Goal: Task Accomplishment & Management: Manage account settings

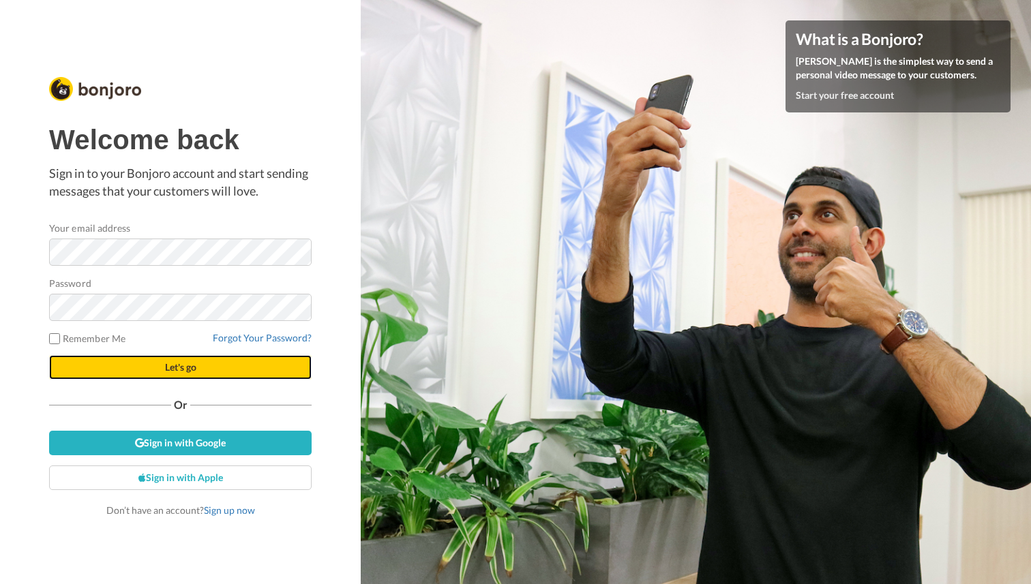
click at [136, 365] on button "Let's go" at bounding box center [180, 367] width 262 height 25
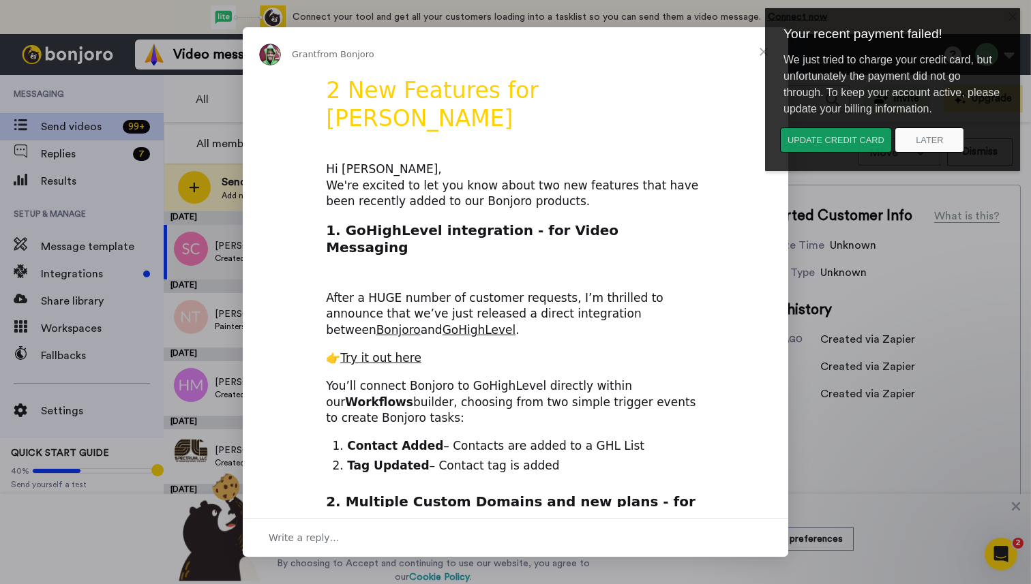
click at [851, 141] on button "Update credit card" at bounding box center [836, 139] width 112 height 25
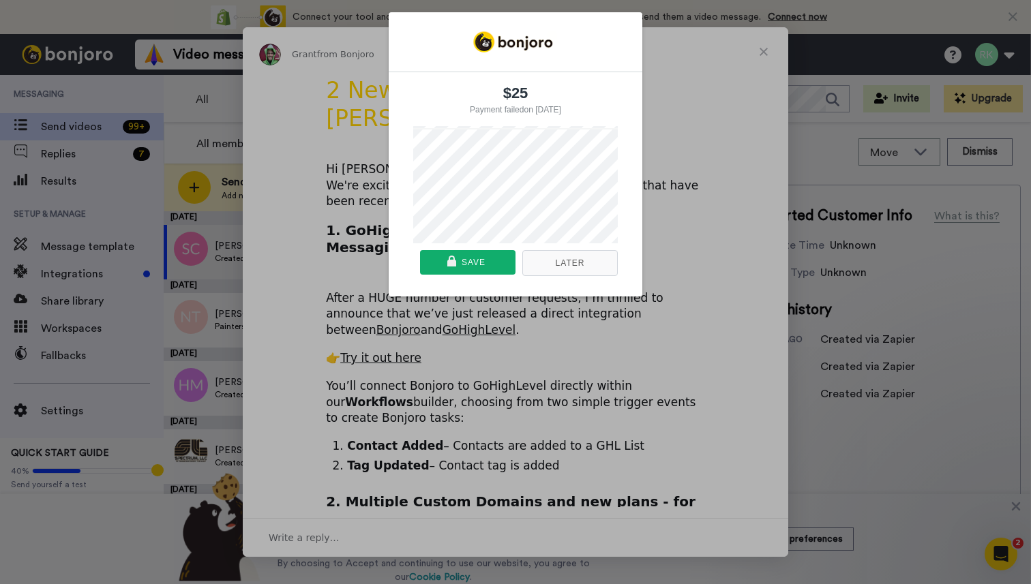
click at [552, 262] on button "Later" at bounding box center [569, 263] width 95 height 26
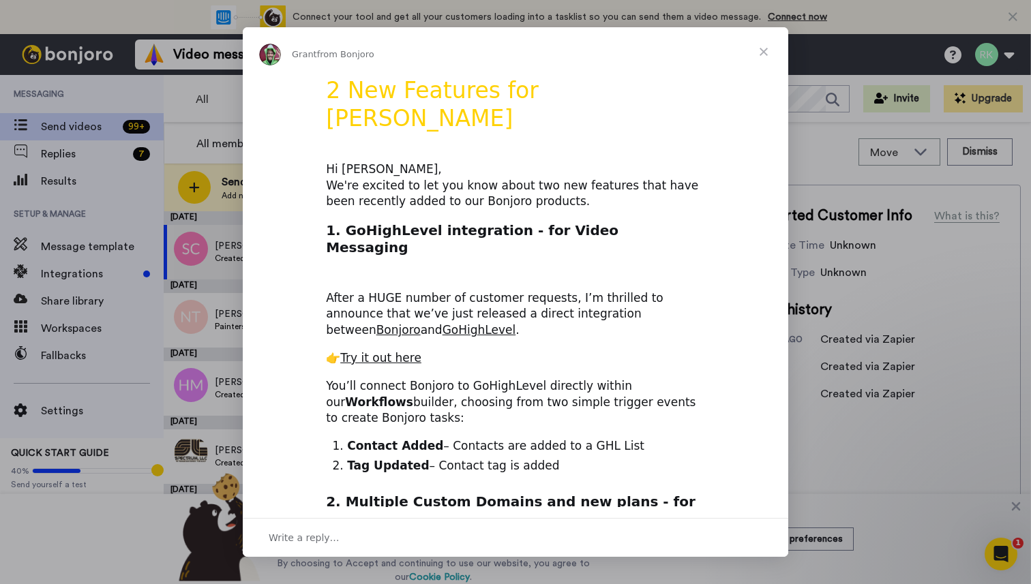
click at [764, 52] on span "Close" at bounding box center [763, 51] width 49 height 49
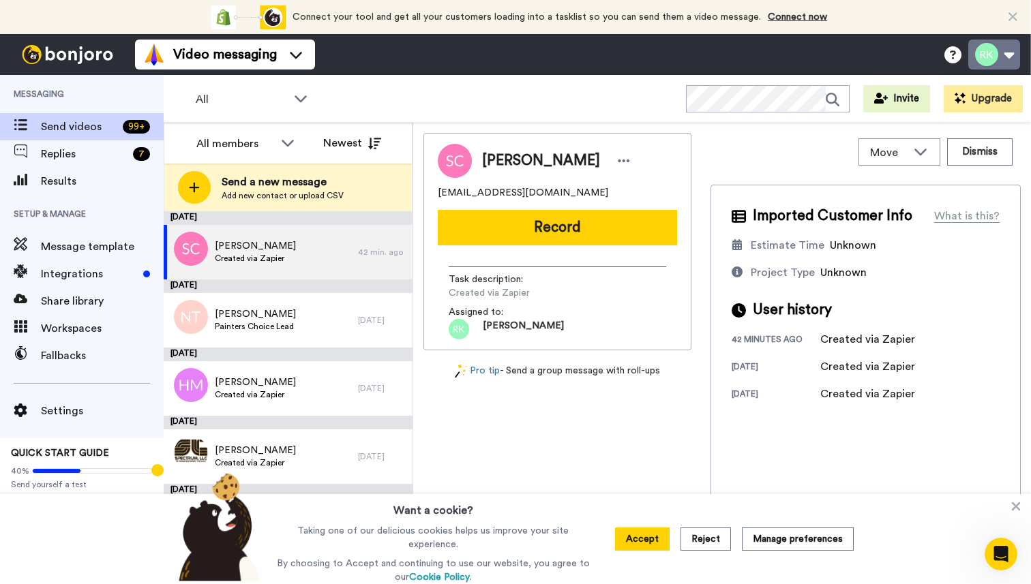
click at [1008, 52] on button at bounding box center [994, 55] width 52 height 30
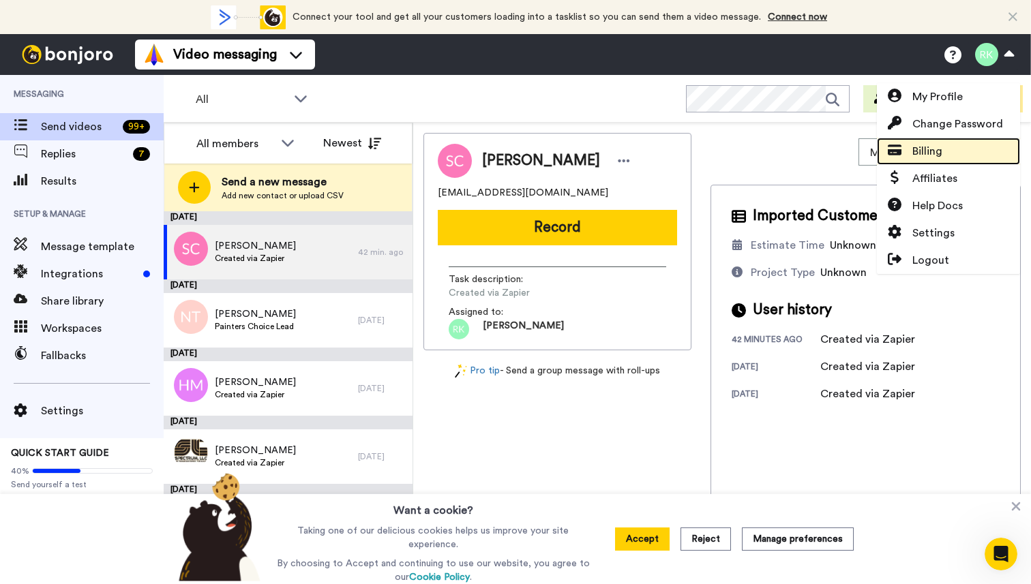
click at [938, 153] on span "Billing" at bounding box center [927, 151] width 30 height 16
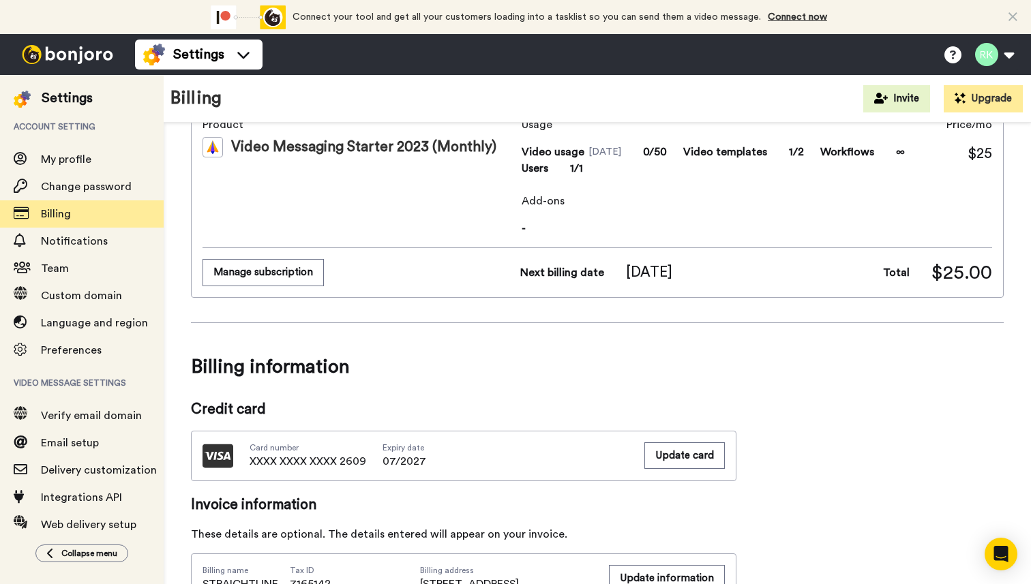
scroll to position [144, 0]
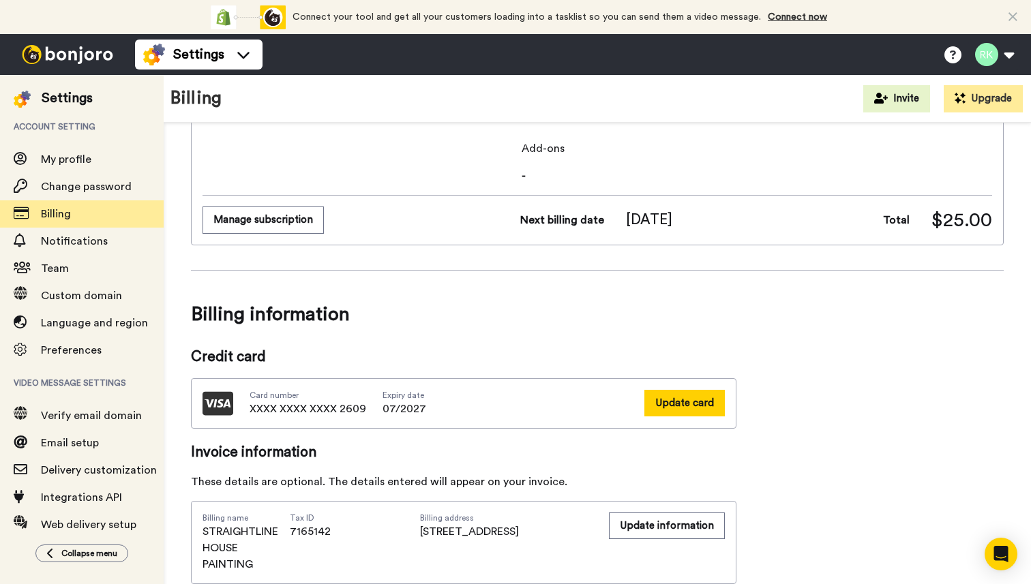
click at [688, 399] on button "Update card" at bounding box center [684, 403] width 80 height 27
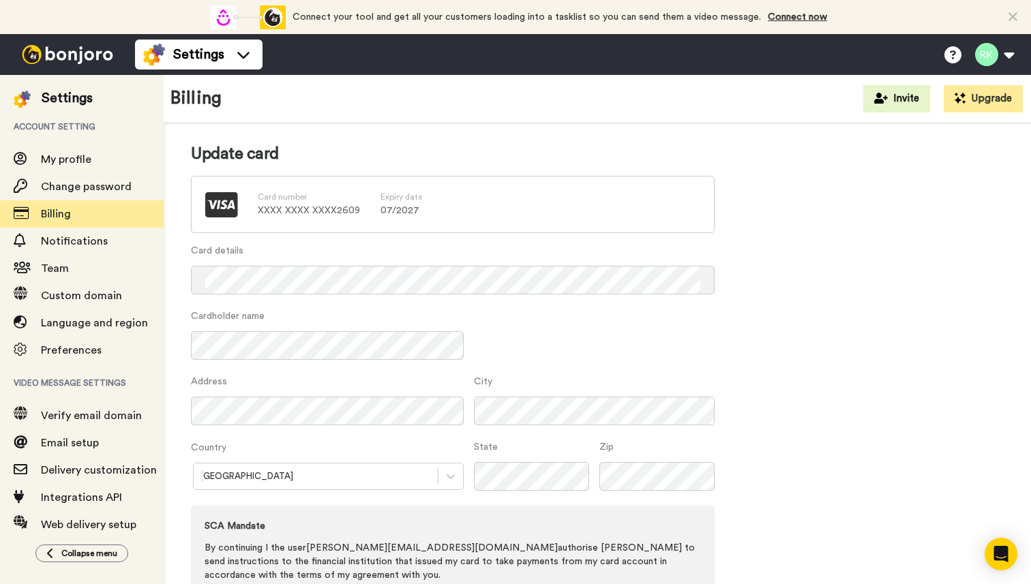
scroll to position [22, 0]
click at [440, 202] on div "Card number XXXX XXXX XXXX 2609 Expiry date 07 / 2027" at bounding box center [452, 202] width 523 height 57
click at [449, 204] on div "Card number XXXX XXXX XXXX 2609 Expiry date 07 / 2027" at bounding box center [452, 202] width 523 height 57
click at [124, 215] on span "Billing" at bounding box center [102, 214] width 123 height 16
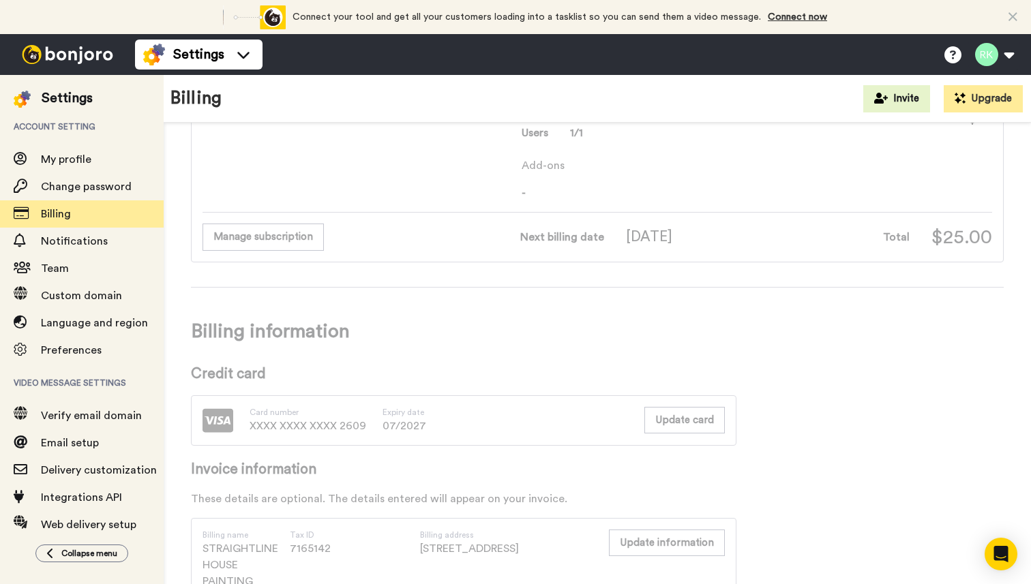
scroll to position [137, 0]
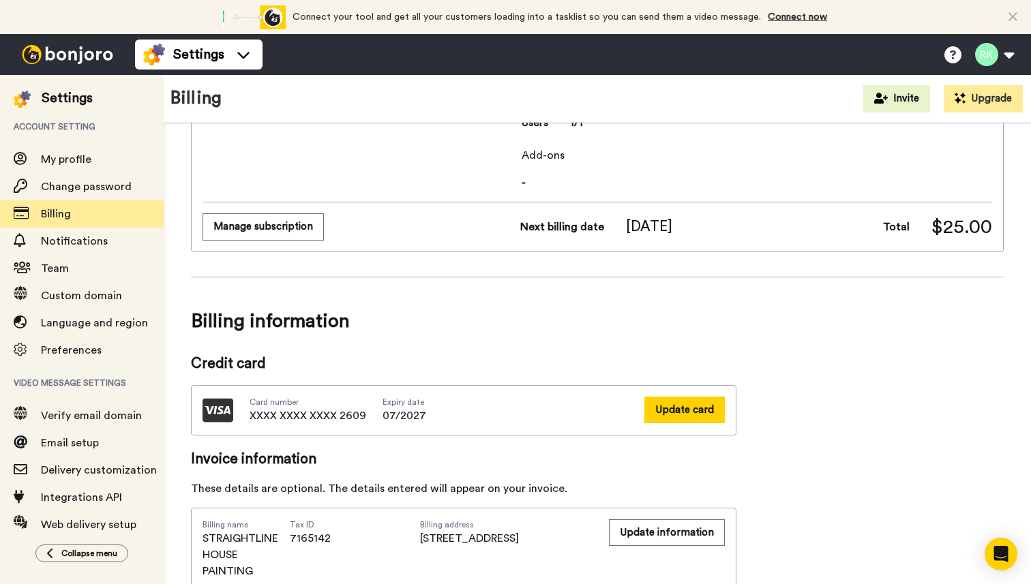
click at [688, 401] on button "Update card" at bounding box center [684, 410] width 80 height 27
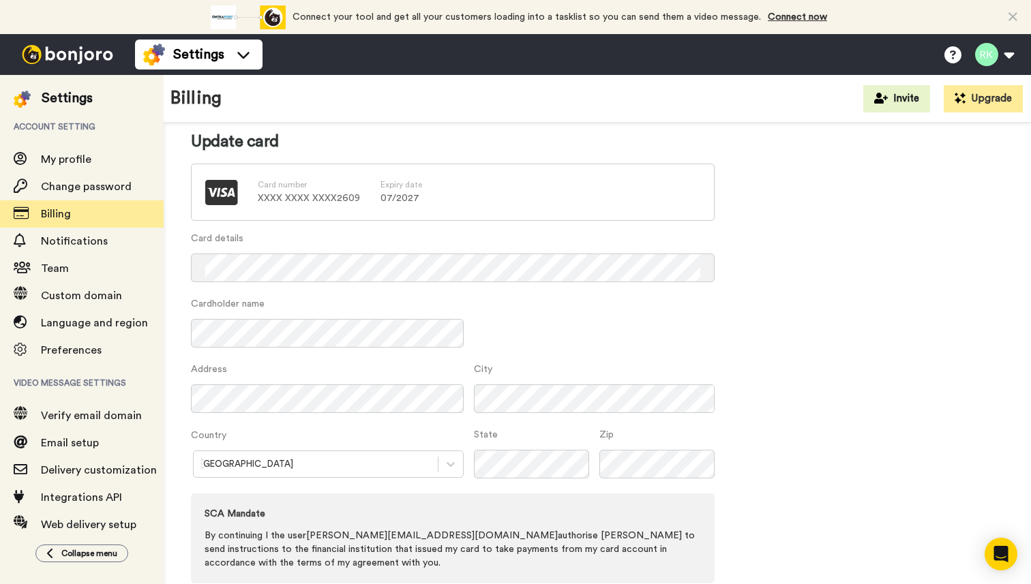
scroll to position [54, 0]
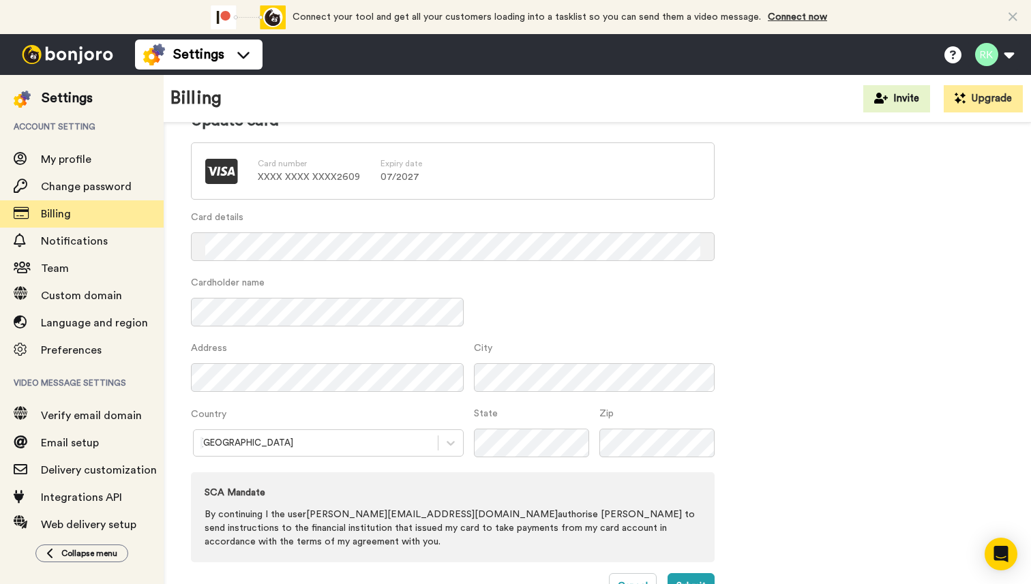
click at [466, 171] on div "Card number XXXX XXXX XXXX 2609 Expiry date 07 / 2027" at bounding box center [452, 170] width 523 height 57
click at [311, 171] on p "XXXX XXXX XXXX 2609" at bounding box center [309, 177] width 102 height 14
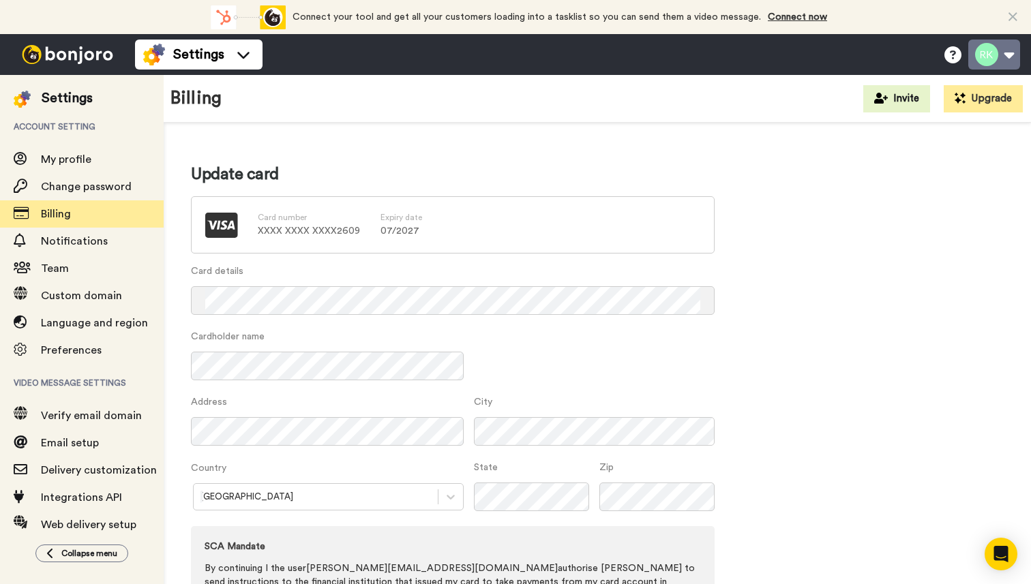
click at [1009, 53] on button at bounding box center [994, 55] width 52 height 30
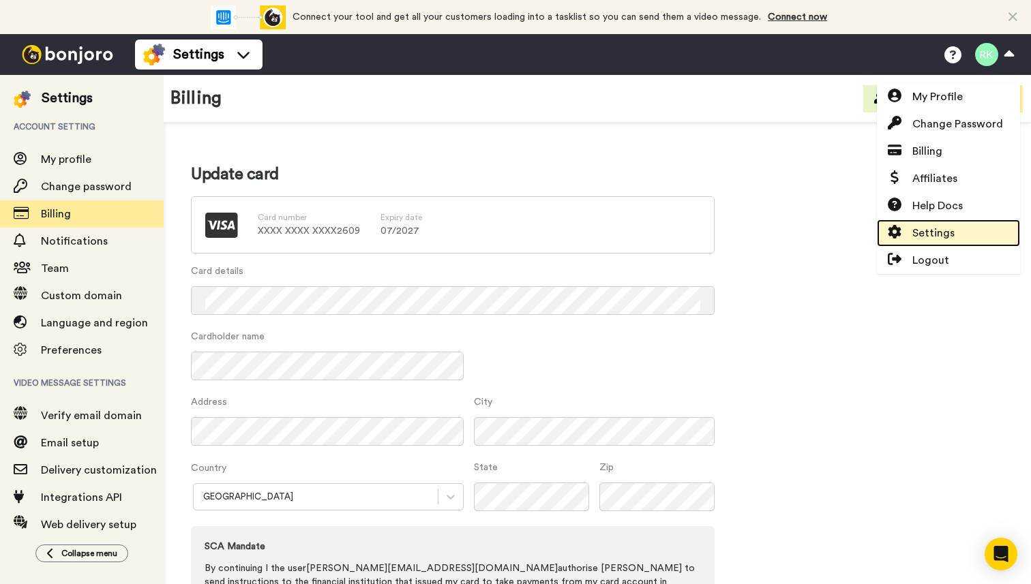
click at [948, 233] on span "Settings" at bounding box center [933, 233] width 42 height 16
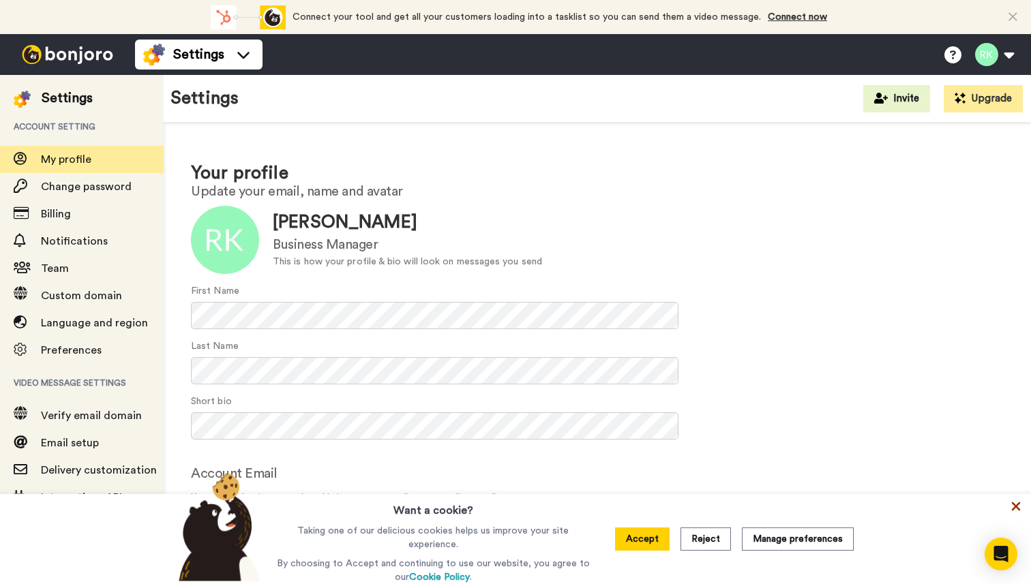
click at [1015, 507] on icon at bounding box center [1016, 507] width 14 height 14
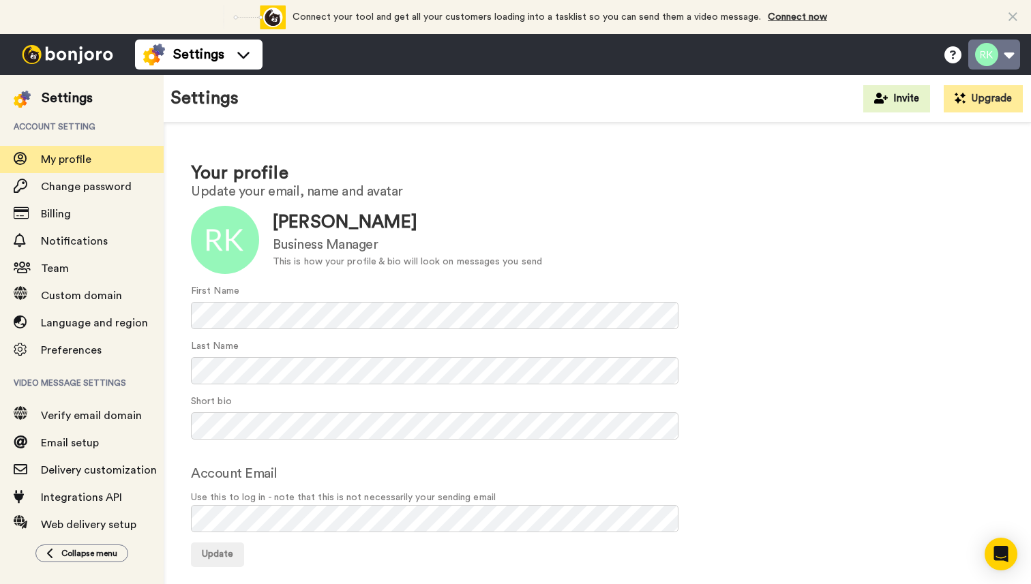
click at [1005, 59] on button at bounding box center [994, 55] width 52 height 30
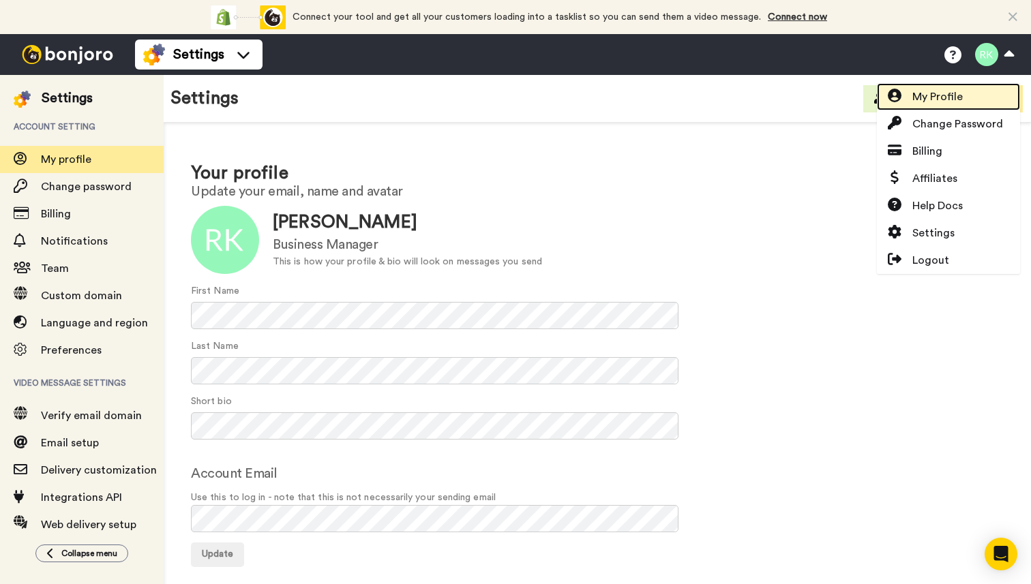
click at [958, 104] on span "My Profile" at bounding box center [937, 97] width 50 height 16
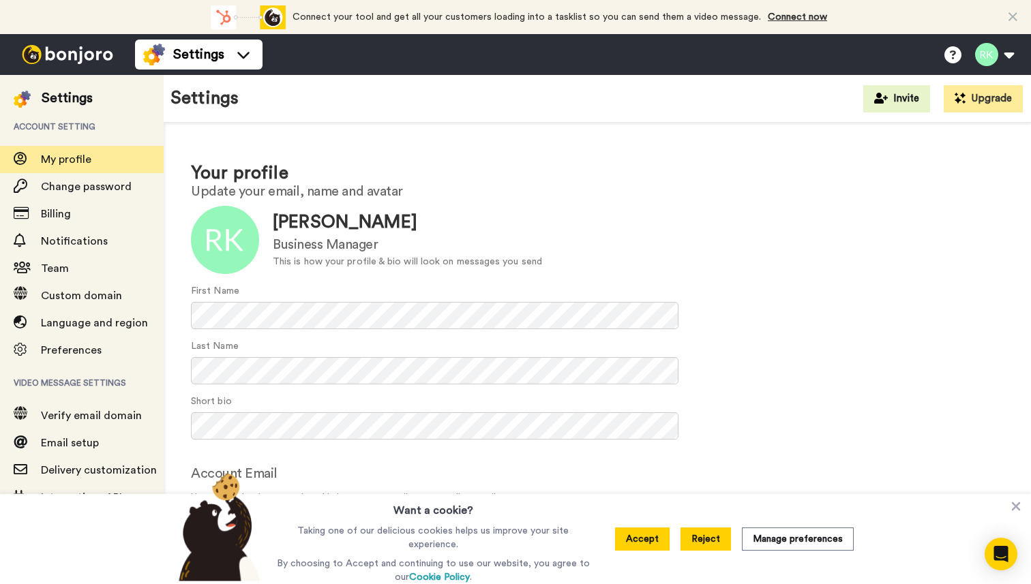
click at [713, 539] on button "Reject" at bounding box center [705, 539] width 50 height 23
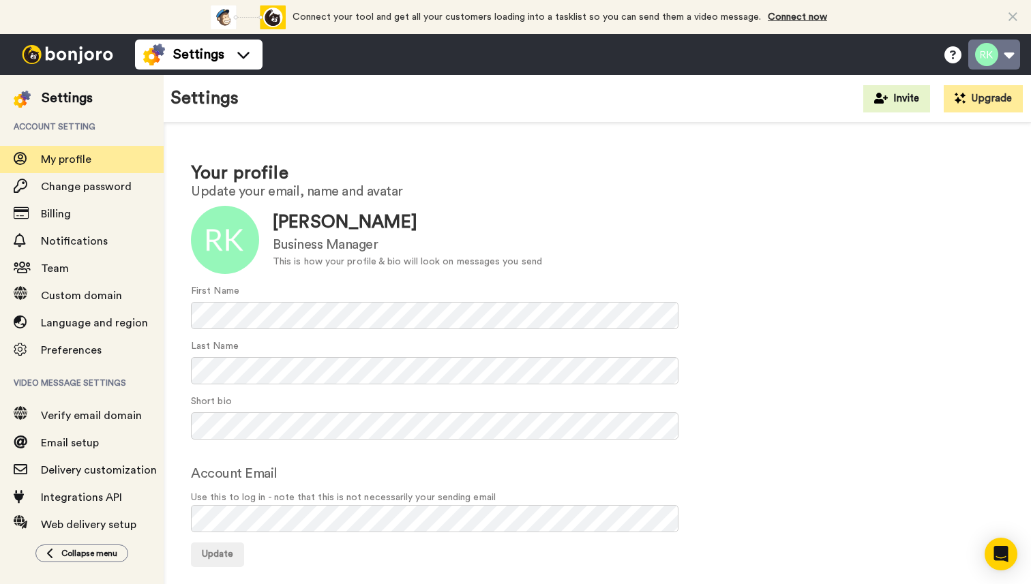
click at [1011, 63] on button at bounding box center [994, 55] width 52 height 30
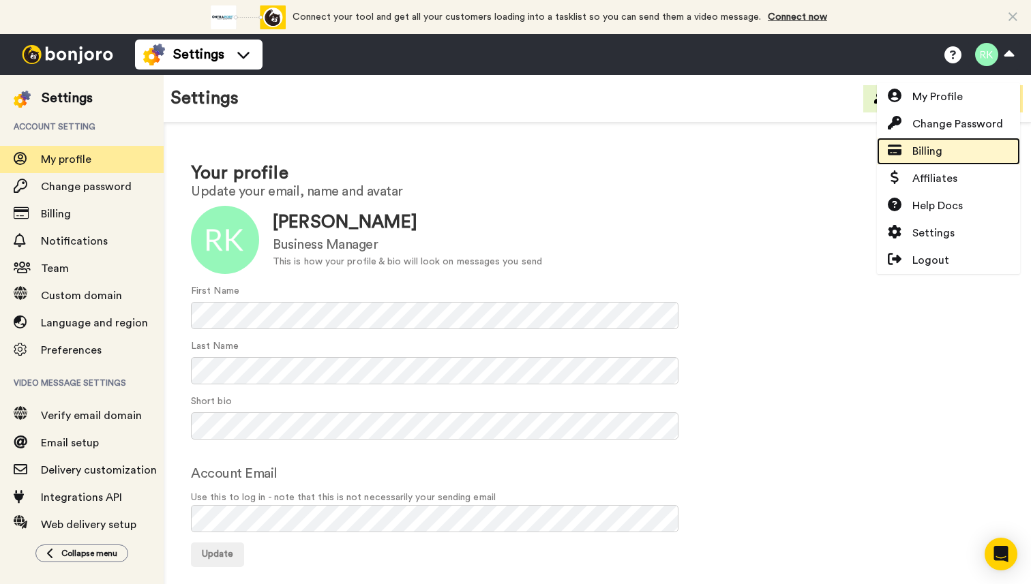
click at [943, 160] on link "Billing" at bounding box center [947, 151] width 143 height 27
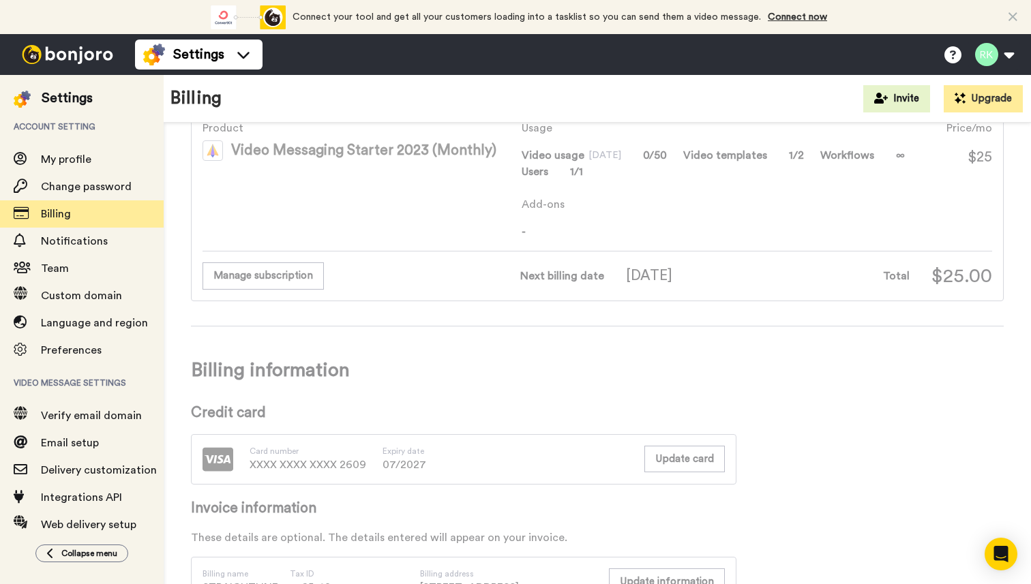
scroll to position [155, 0]
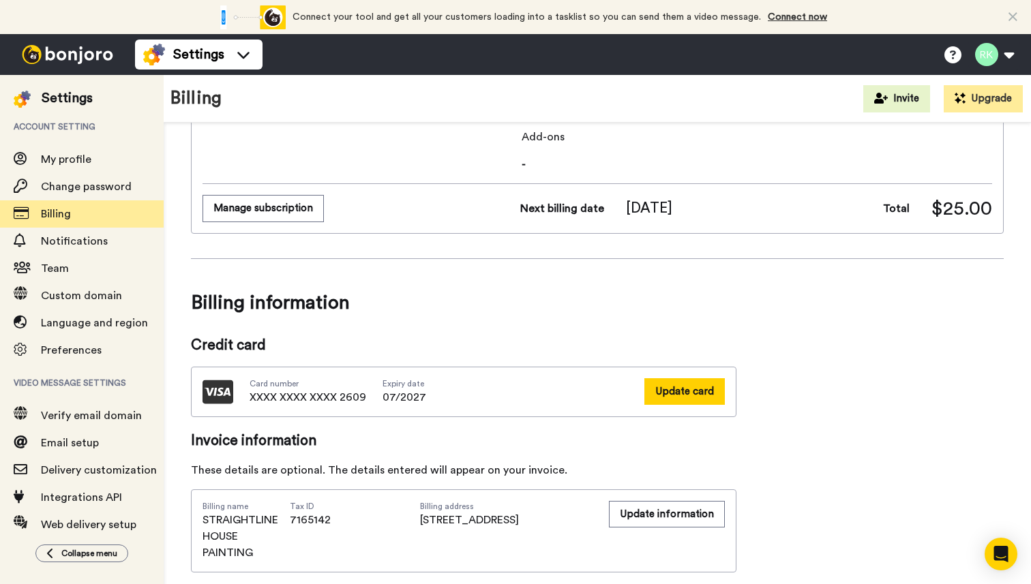
click at [669, 383] on button "Update card" at bounding box center [684, 391] width 80 height 27
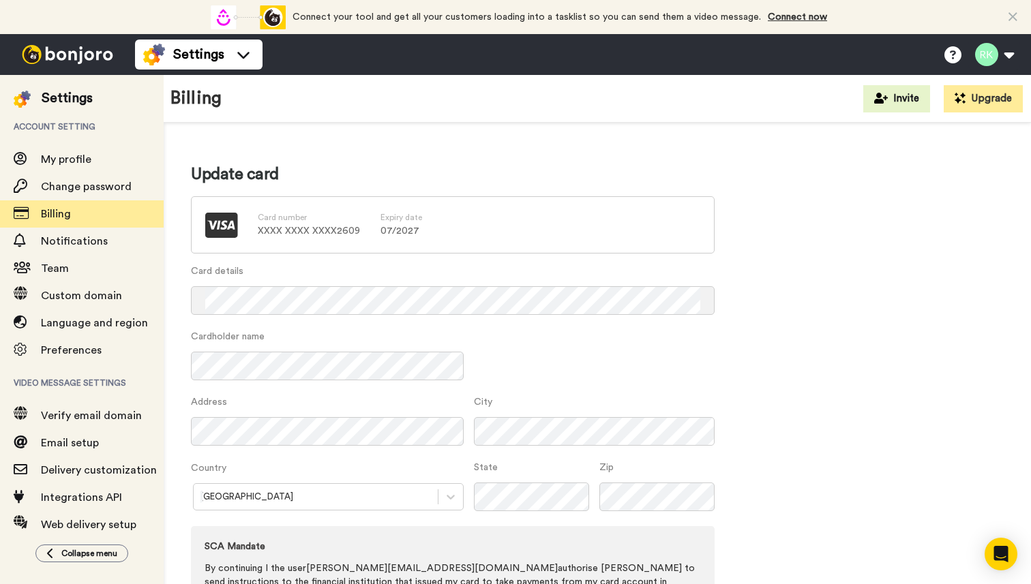
scroll to position [54, 0]
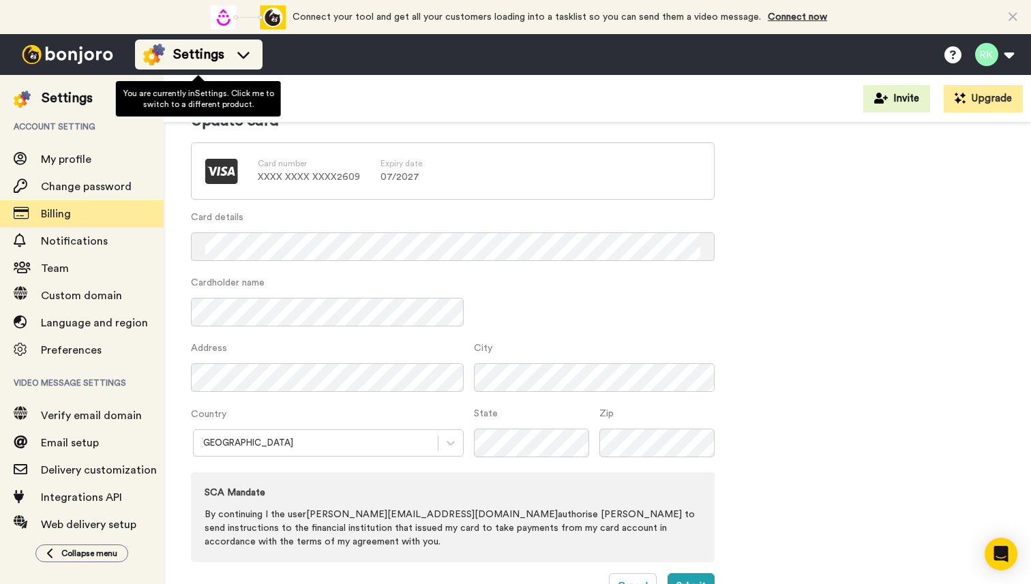
click at [242, 57] on icon at bounding box center [243, 55] width 12 height 7
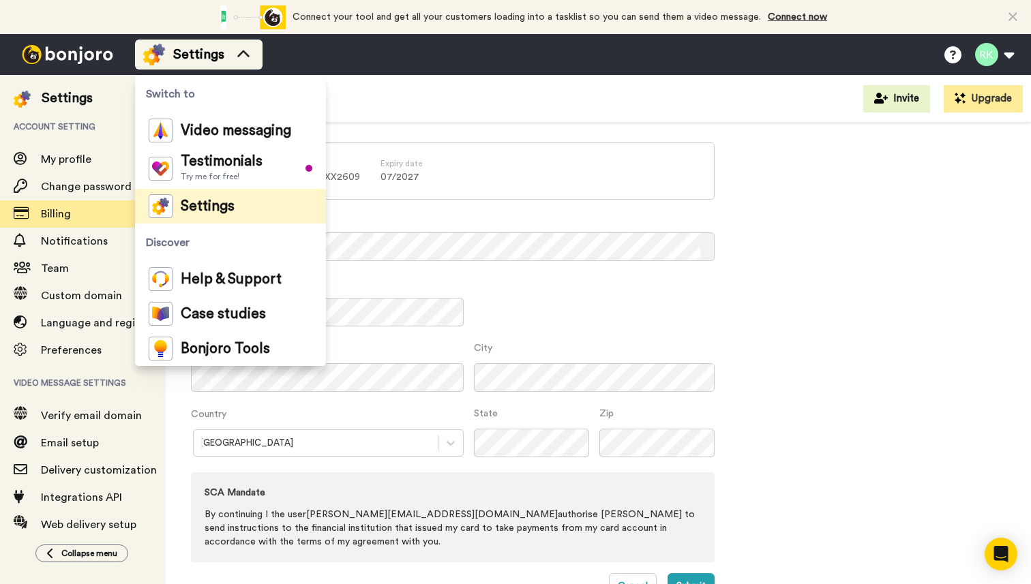
click at [242, 57] on icon at bounding box center [243, 55] width 22 height 14
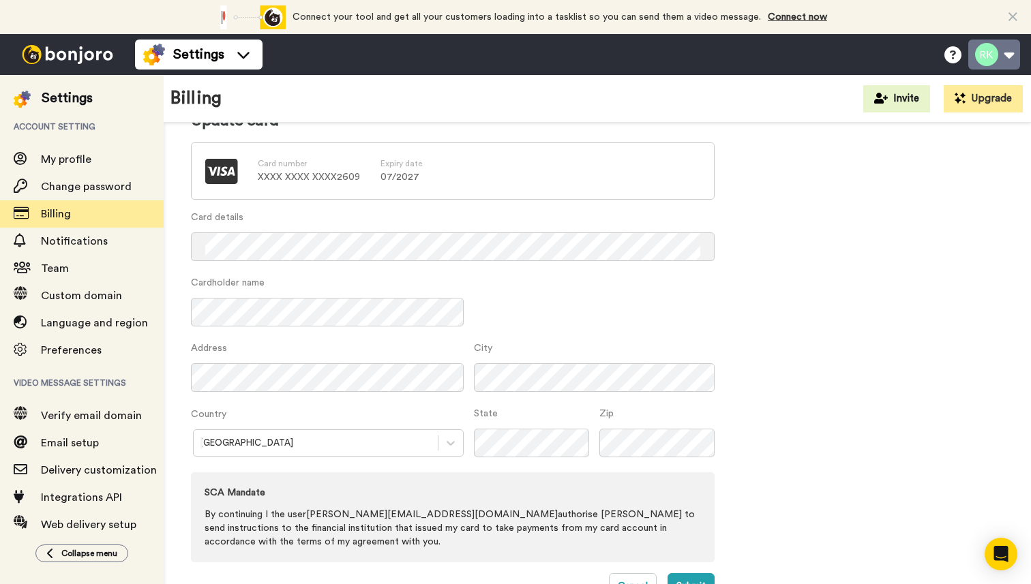
click at [1007, 52] on button at bounding box center [994, 55] width 52 height 30
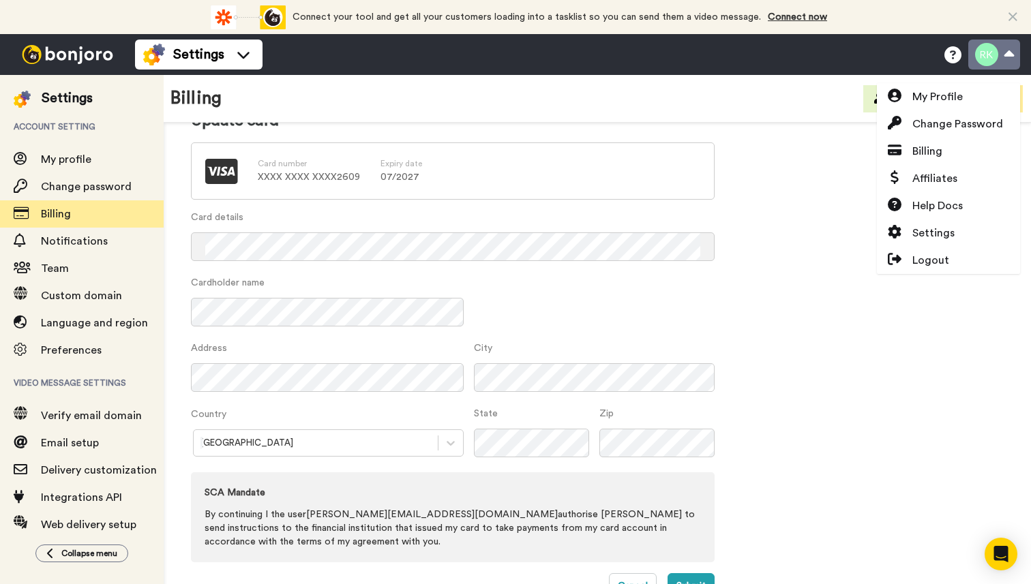
click at [1007, 52] on button at bounding box center [994, 55] width 52 height 30
